Goal: Communication & Community: Answer question/provide support

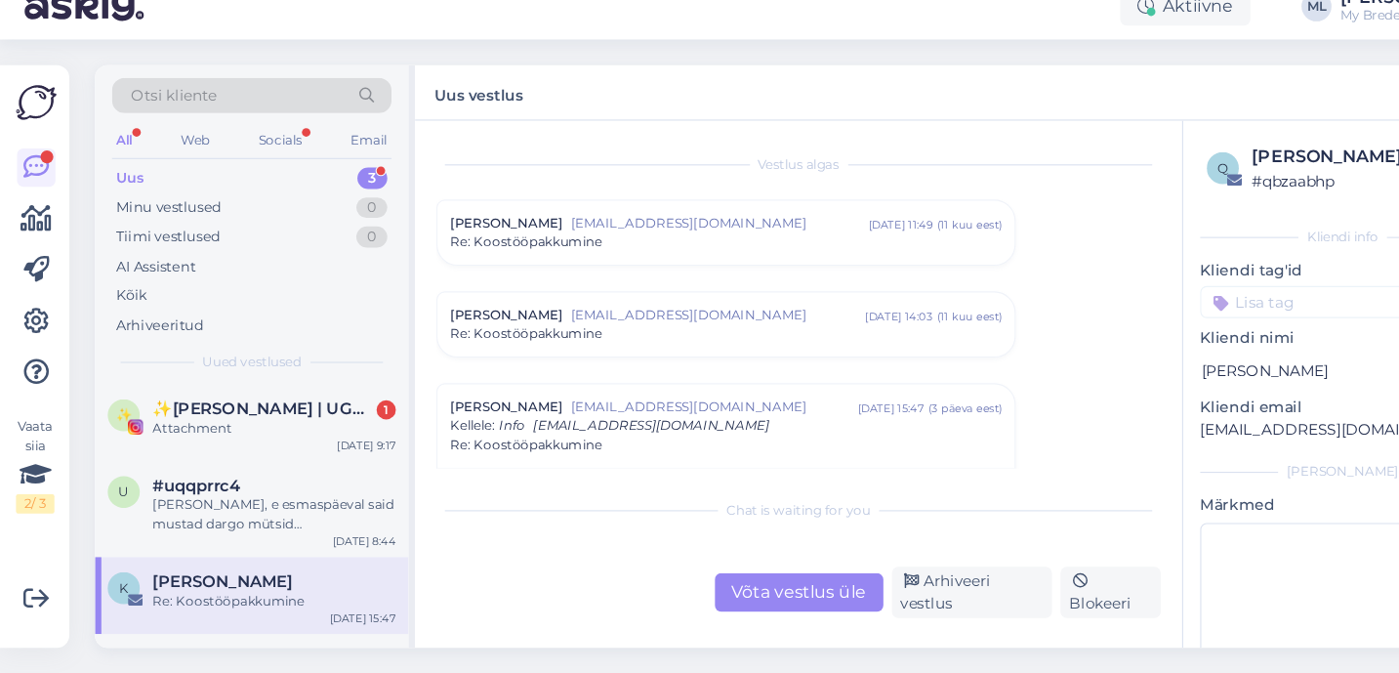
scroll to position [62, 0]
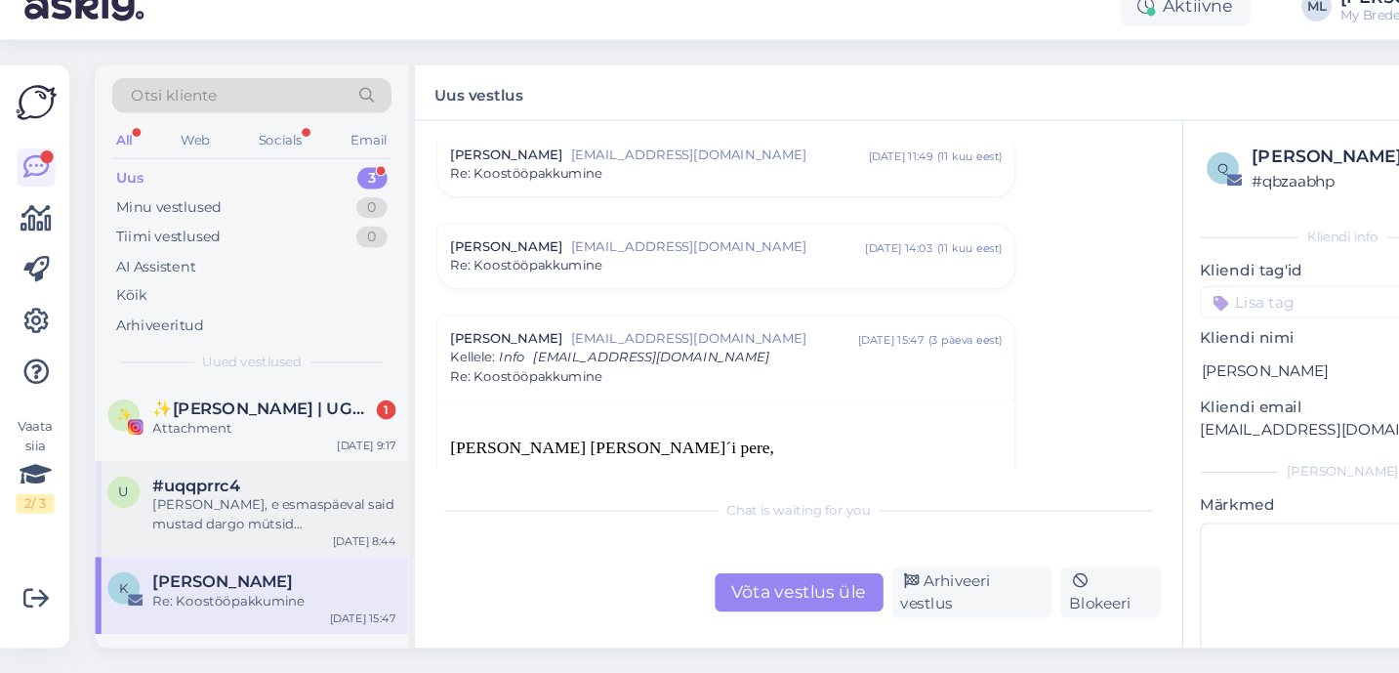
click at [219, 525] on div "[PERSON_NAME], e esmaspäeval said mustad dargo mütsid [PERSON_NAME] mi gid veel…" at bounding box center [252, 527] width 223 height 35
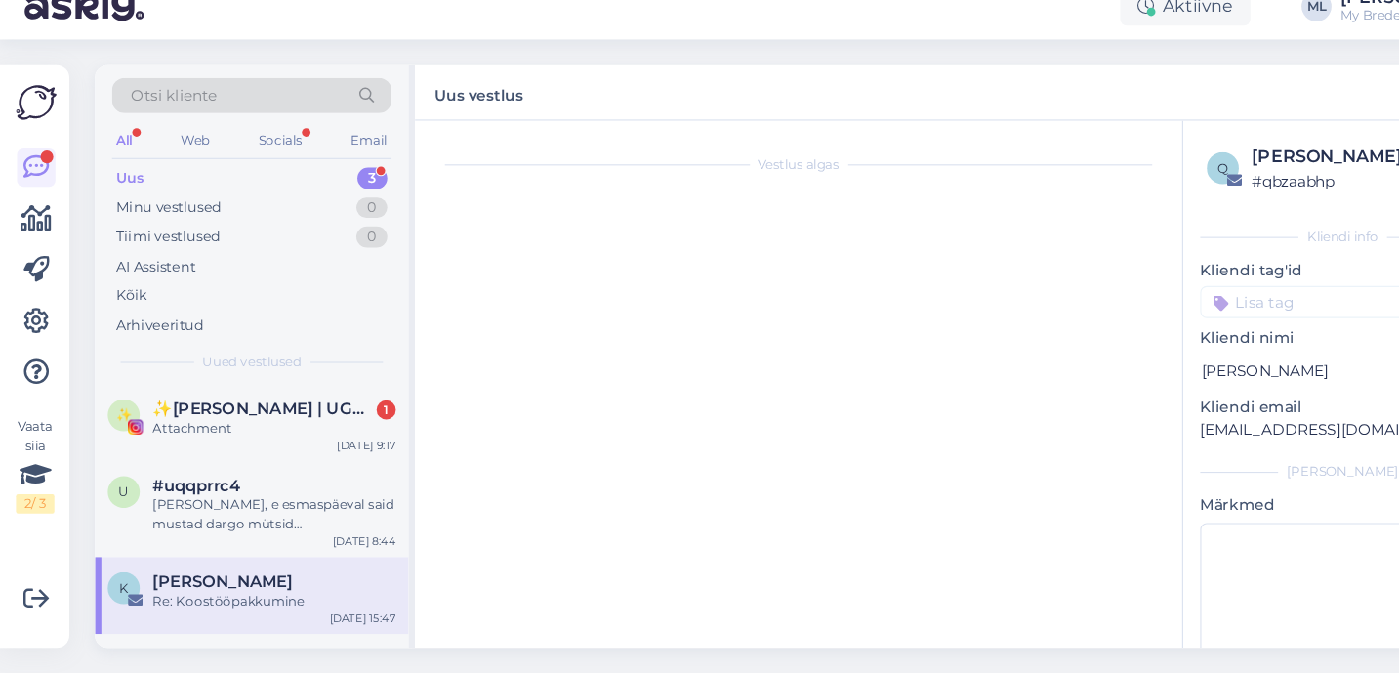
scroll to position [13781, 0]
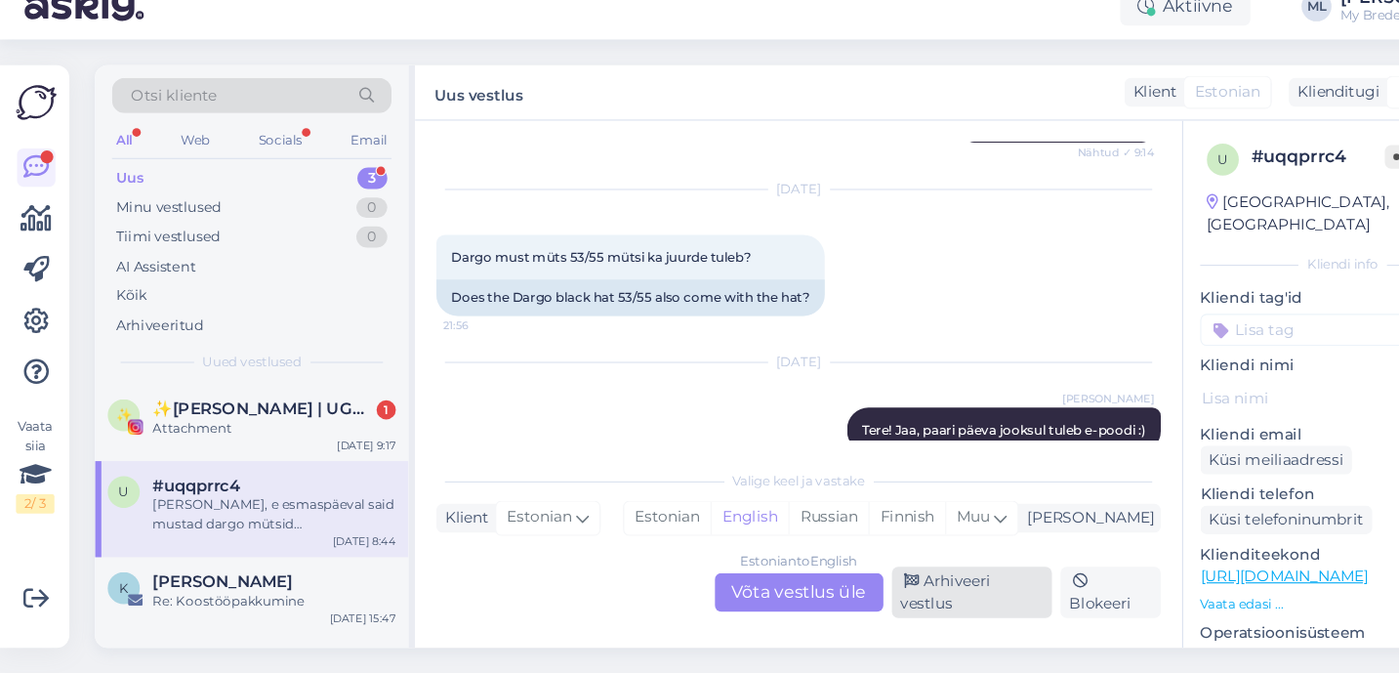
click at [881, 596] on div "Arhiveeri vestlus" at bounding box center [890, 598] width 147 height 47
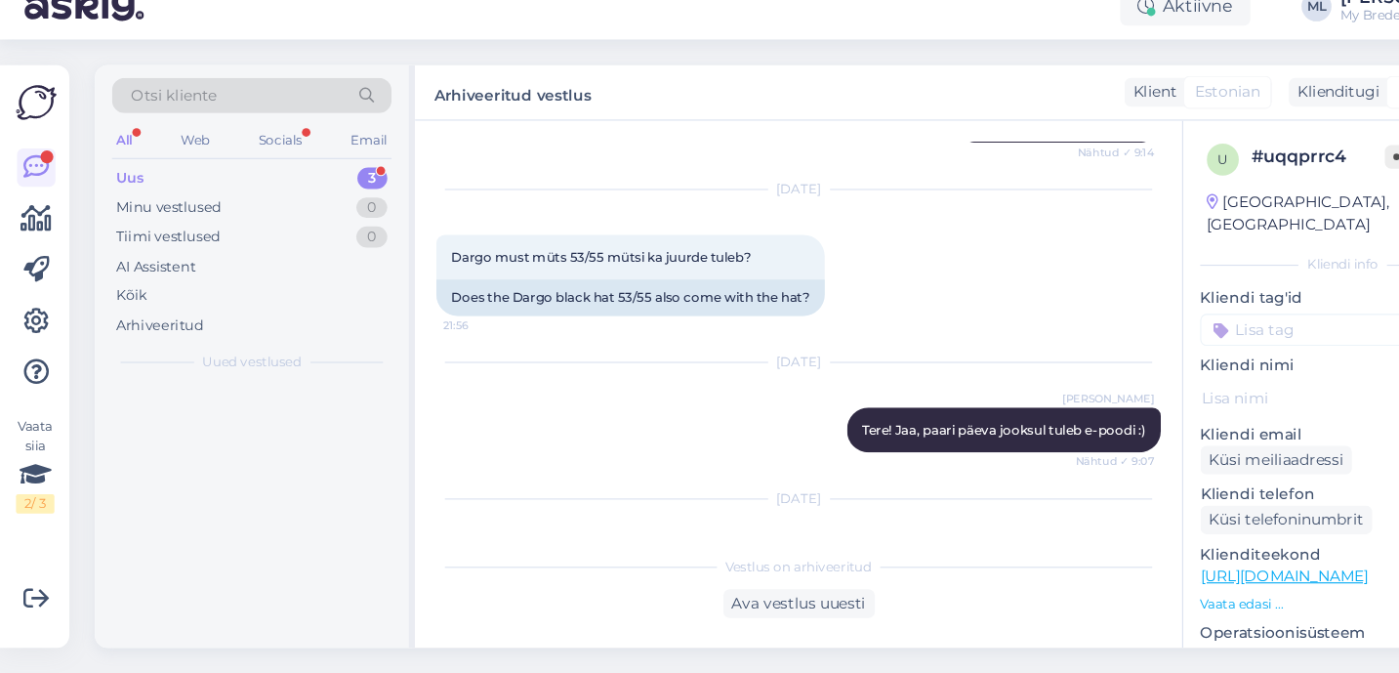
scroll to position [13703, 0]
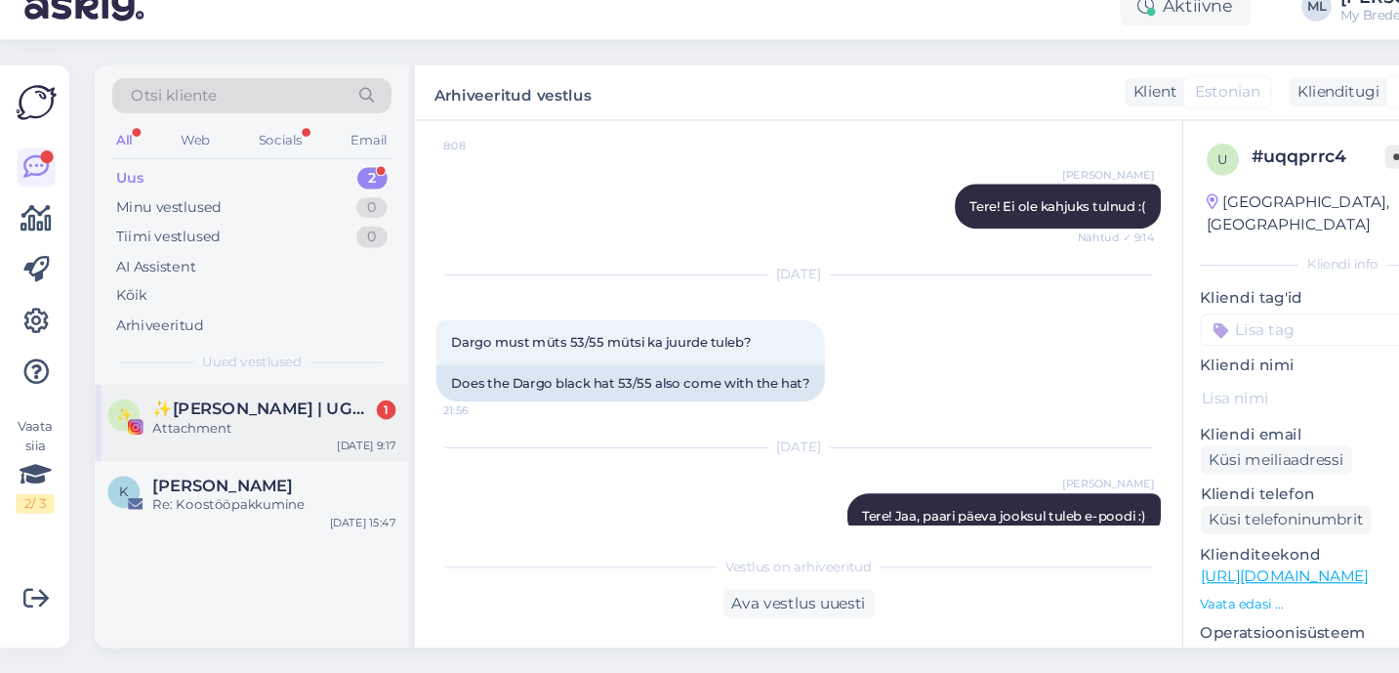
click at [205, 446] on div "Attachment" at bounding box center [252, 448] width 223 height 18
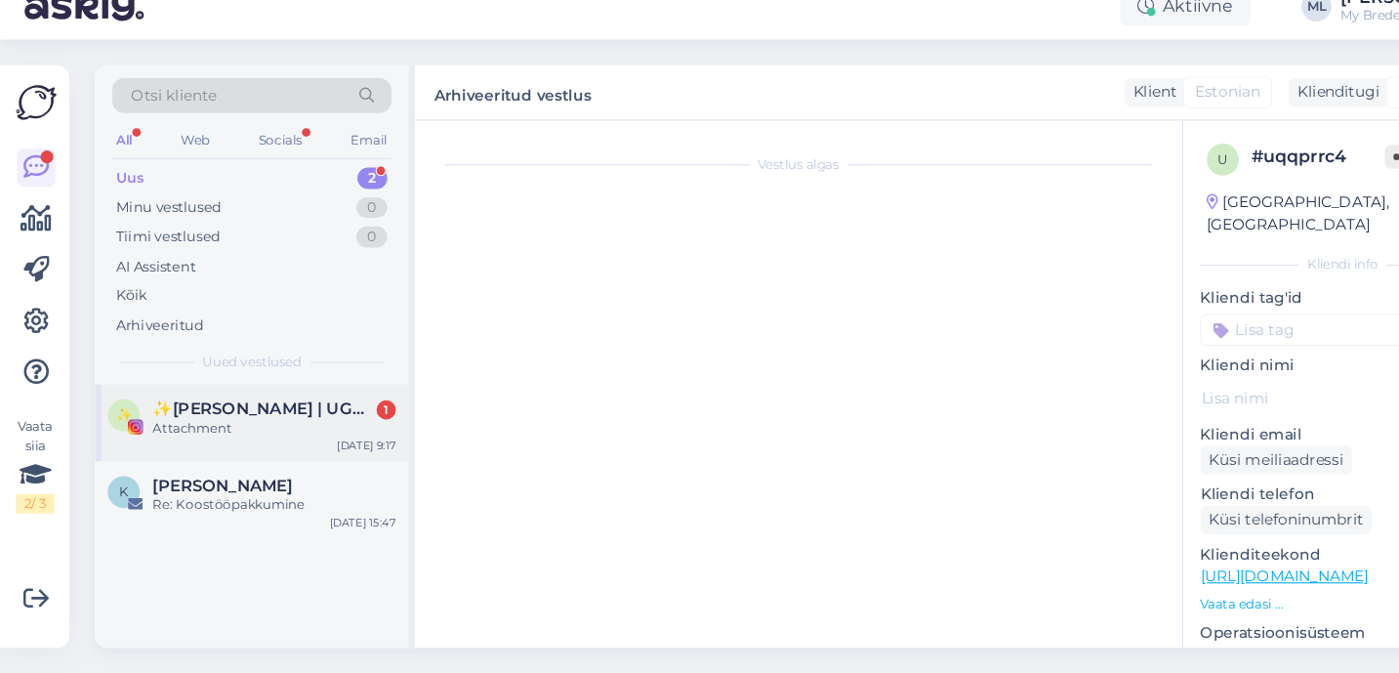
scroll to position [0, 0]
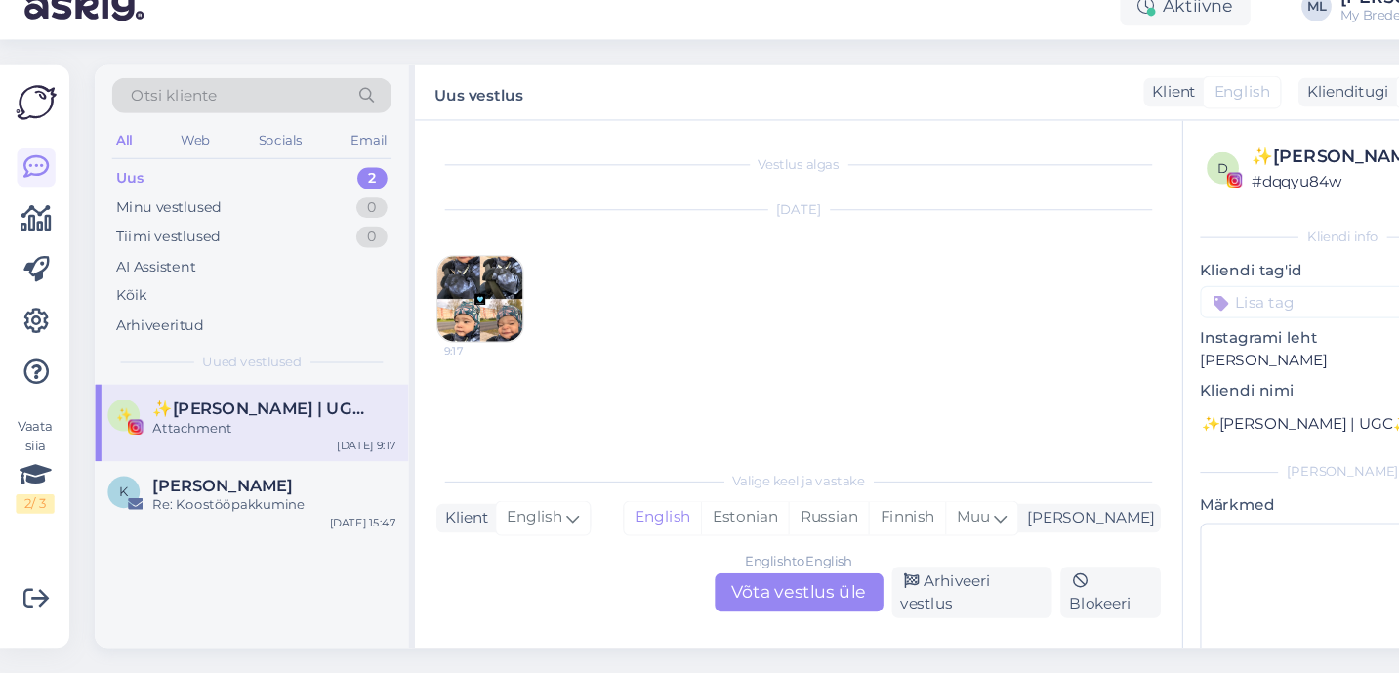
click at [422, 342] on img at bounding box center [440, 330] width 78 height 78
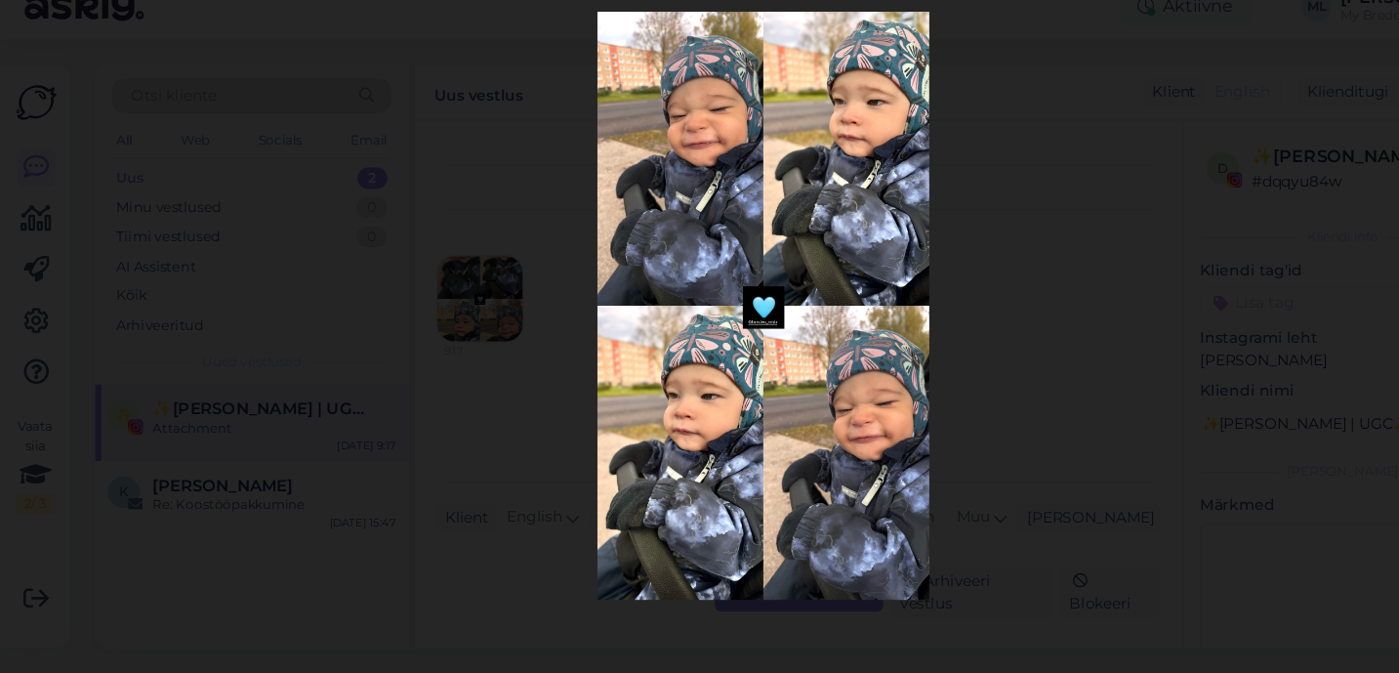
click at [1167, 155] on div at bounding box center [699, 336] width 1399 height 673
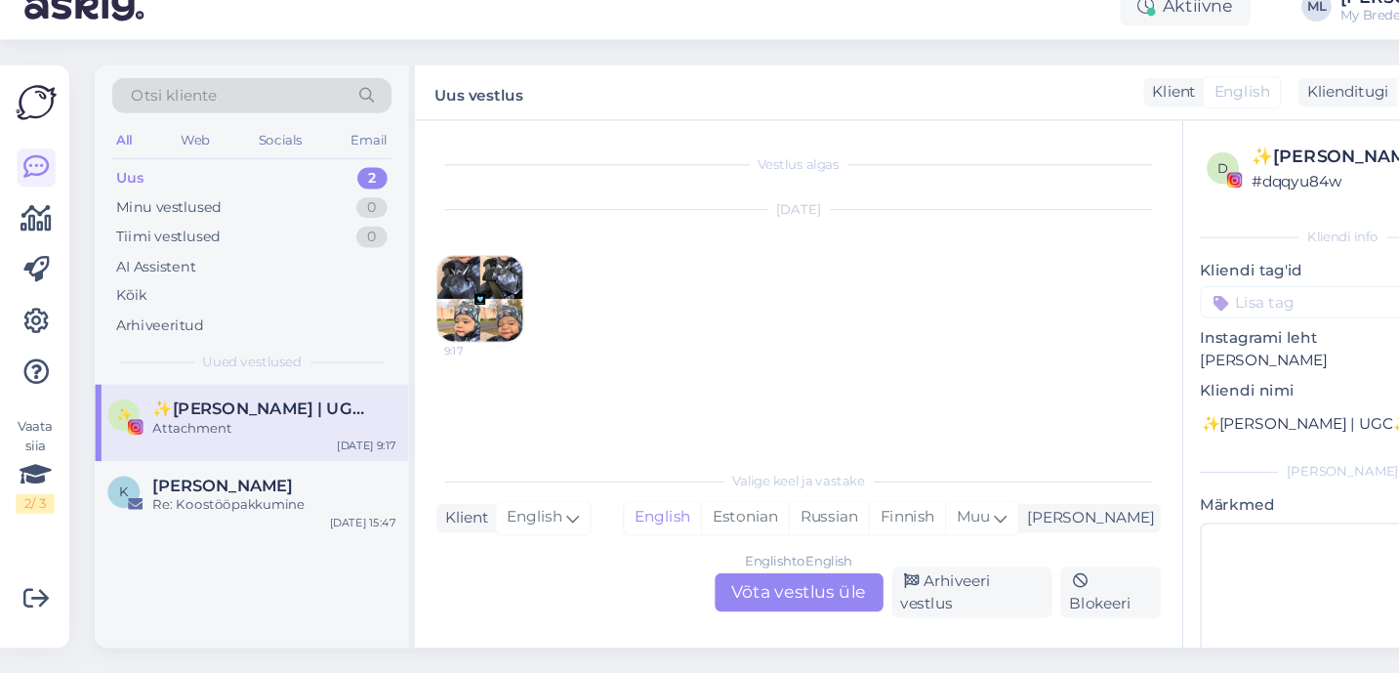
click at [242, 431] on span "✨[PERSON_NAME] | UGC✨" at bounding box center [242, 431] width 203 height 18
click at [885, 599] on div "Arhiveeri vestlus" at bounding box center [890, 598] width 147 height 47
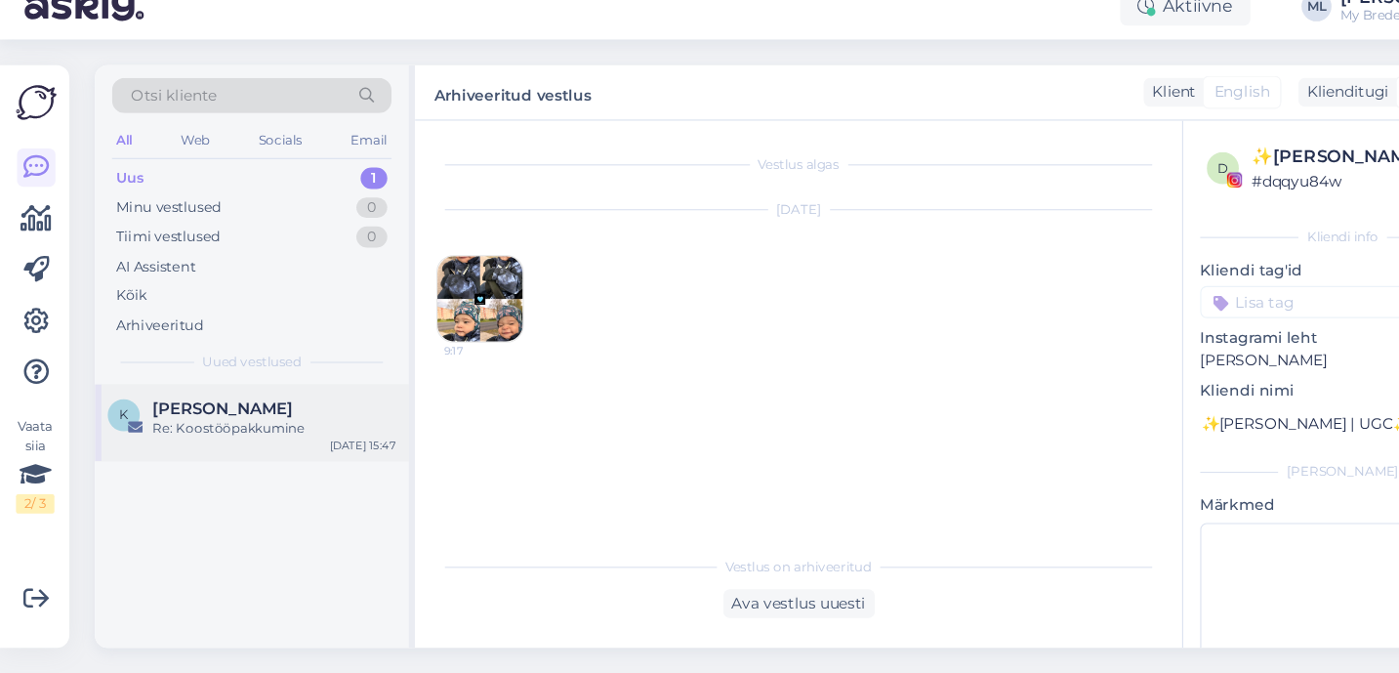
click at [224, 444] on div "Re: Koostööpakkumine" at bounding box center [252, 448] width 223 height 18
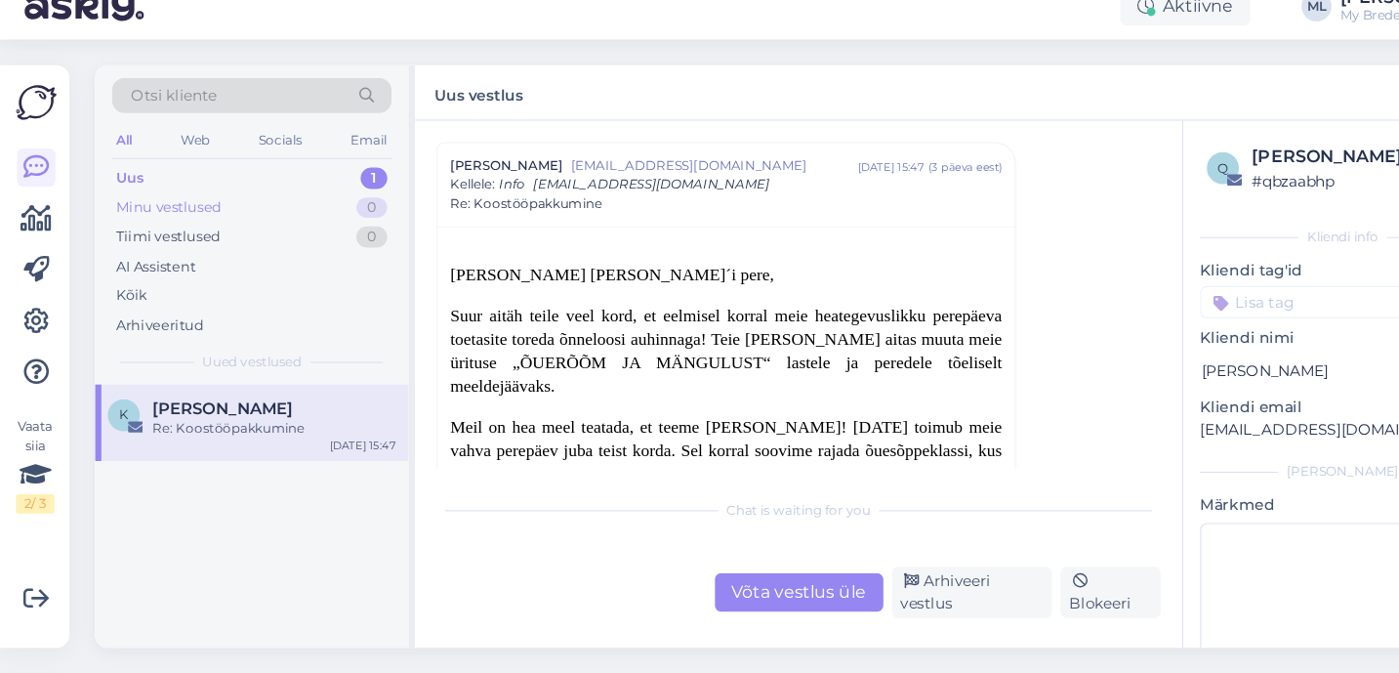
click at [143, 251] on div "Minu vestlused" at bounding box center [155, 247] width 97 height 20
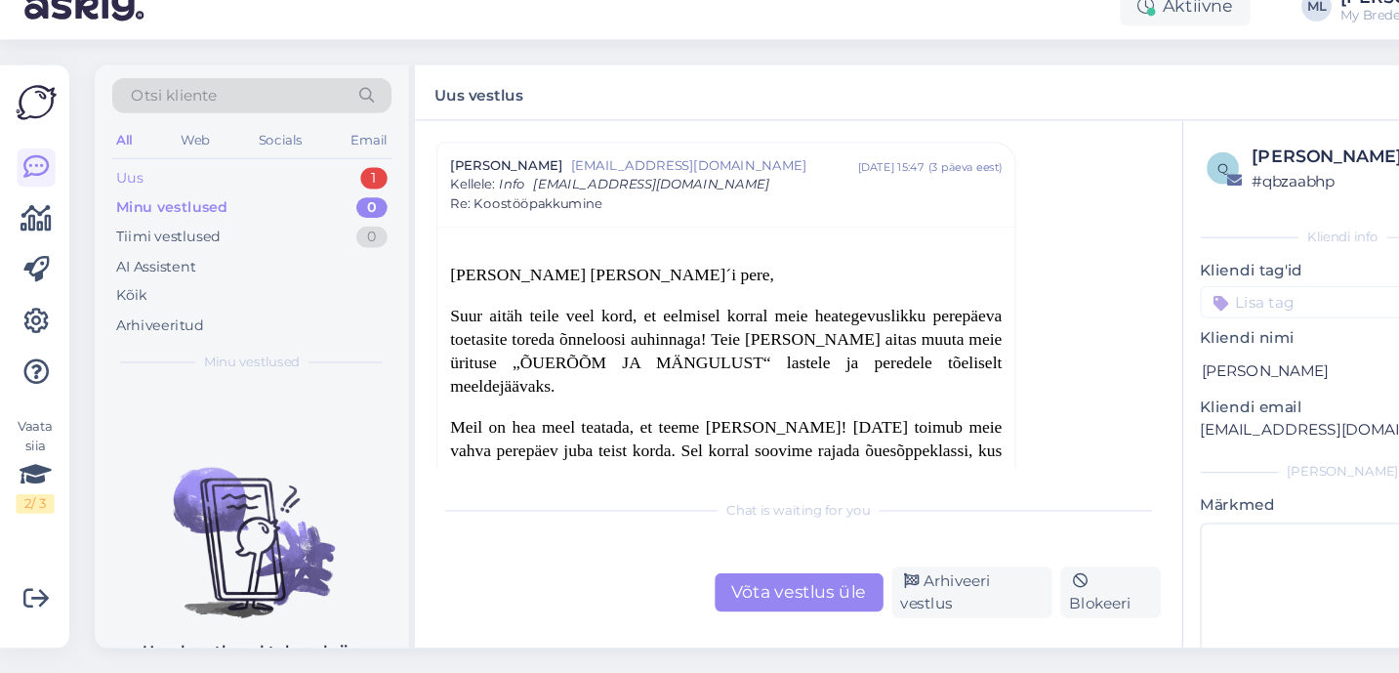
click at [117, 217] on div "Uus" at bounding box center [119, 220] width 24 height 20
